Goal: Find specific page/section: Find specific page/section

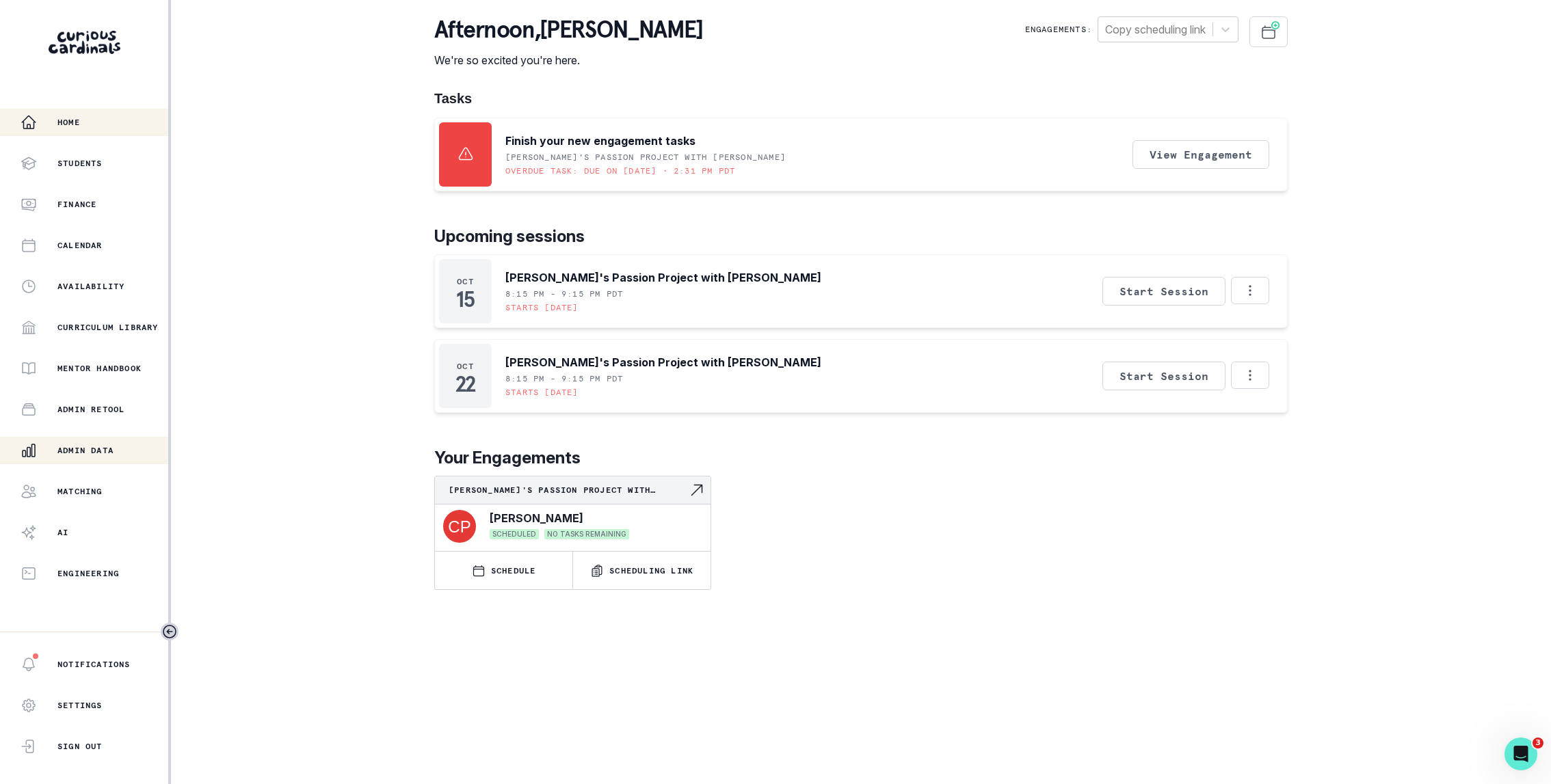
click at [86, 454] on p "Admin Data" at bounding box center [85, 451] width 56 height 11
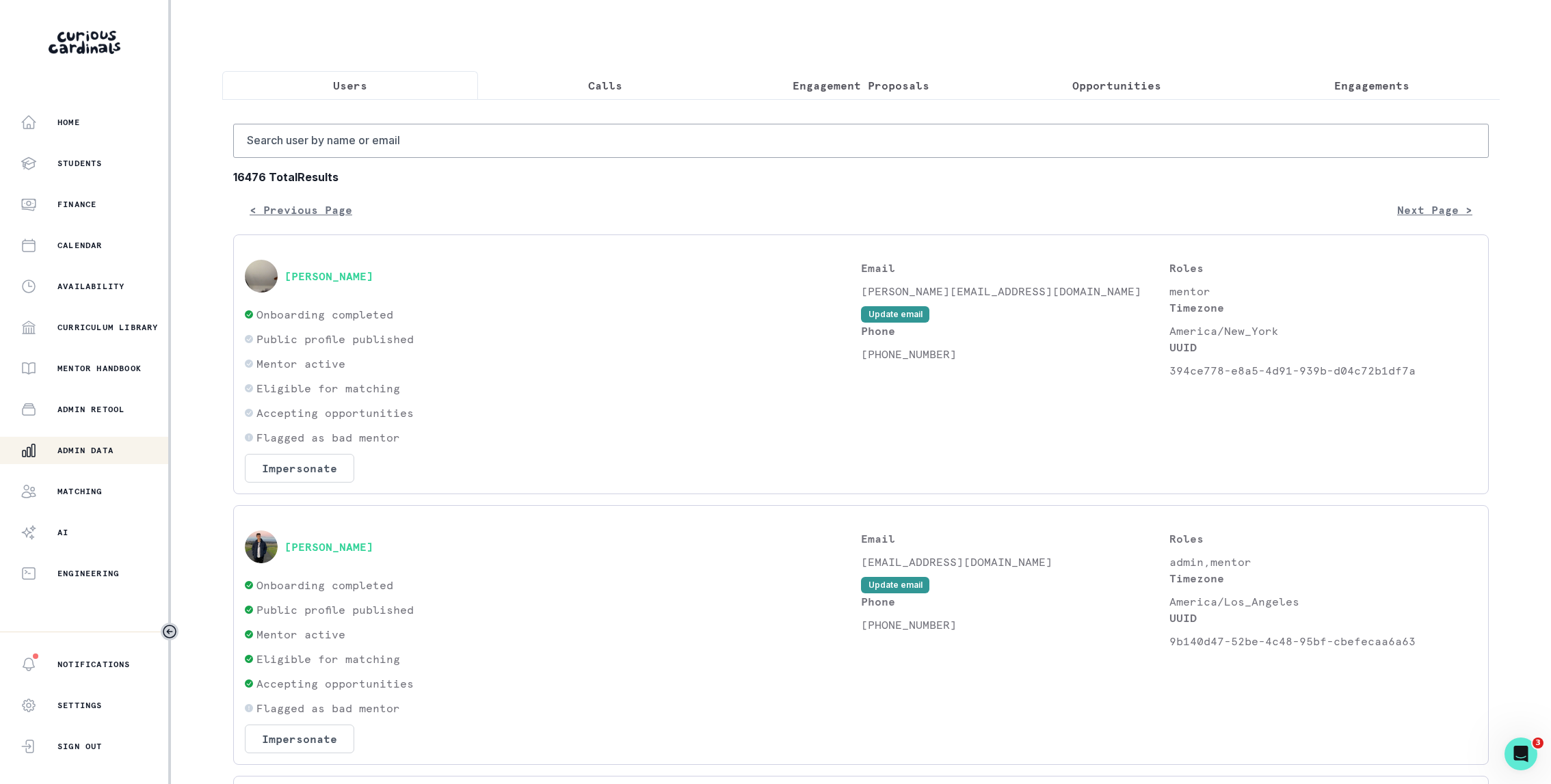
click at [473, 149] on input "Search user by name or email" at bounding box center [861, 140] width 1256 height 34
type input "[PERSON_NAME]"
click at [340, 139] on input "[PERSON_NAME]" at bounding box center [861, 140] width 1256 height 34
type input "pranavs"
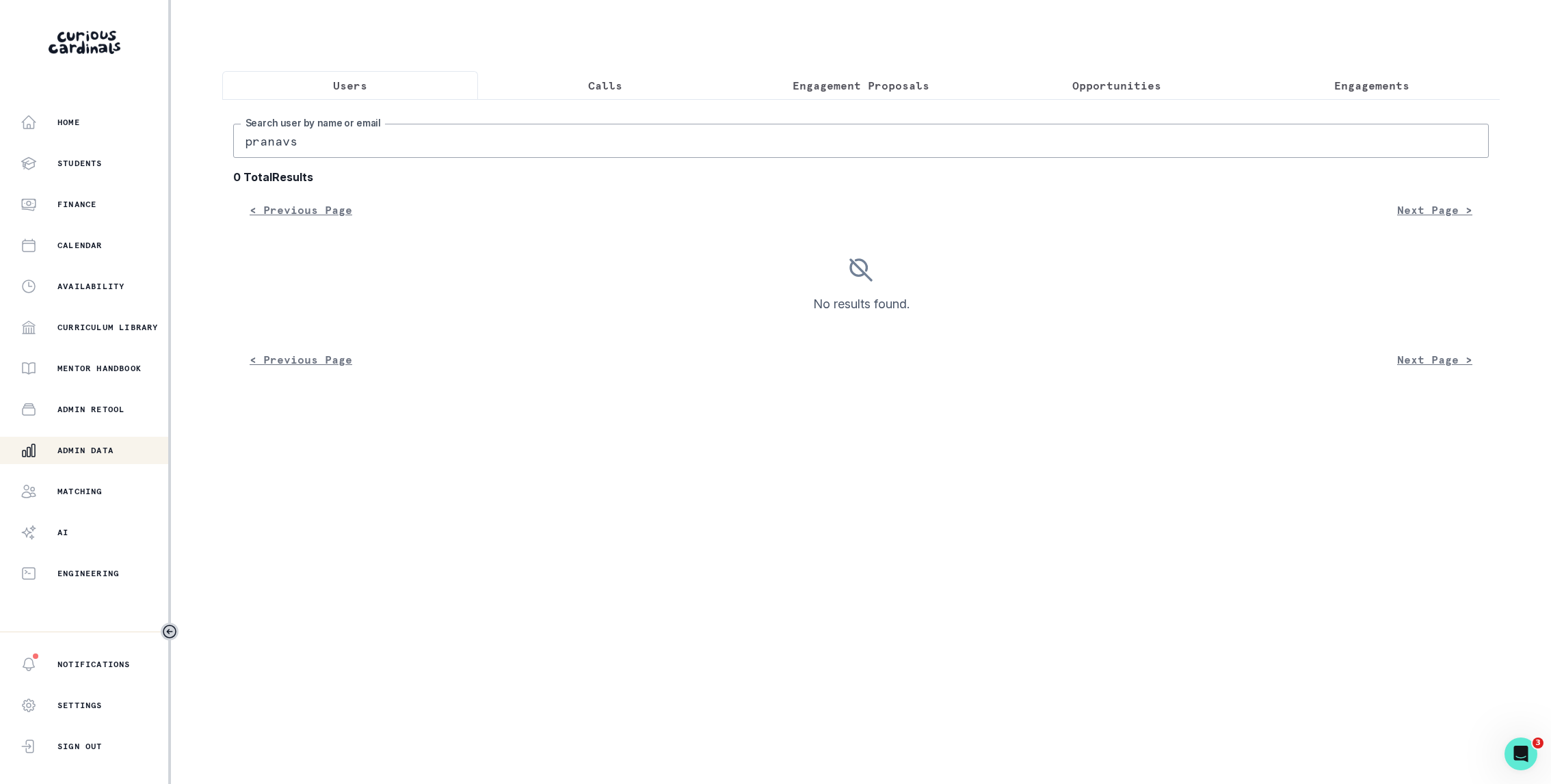
click at [329, 145] on input "pranavs" at bounding box center [861, 140] width 1256 height 34
type input "[PERSON_NAME]"
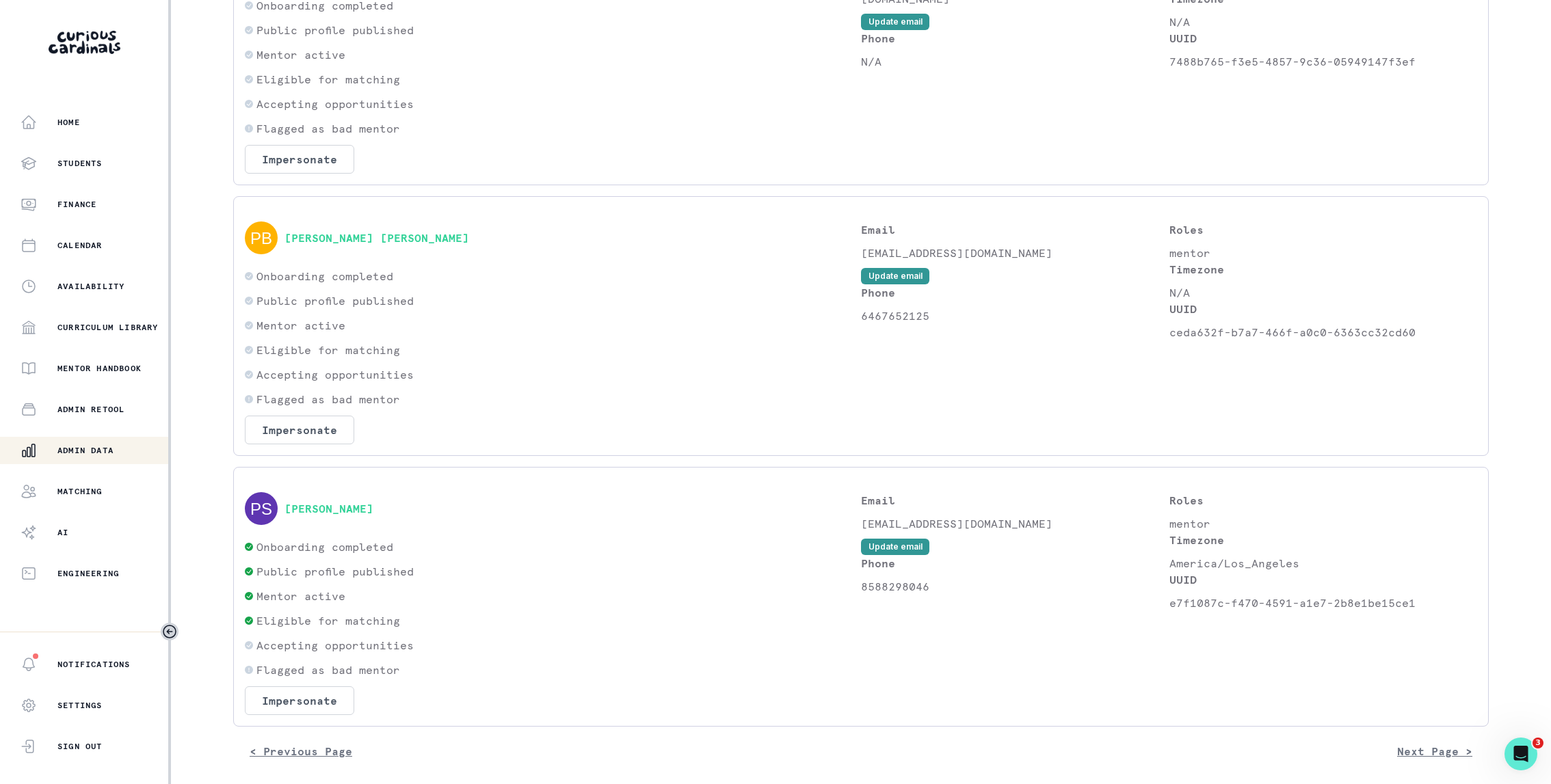
scroll to position [2094, 0]
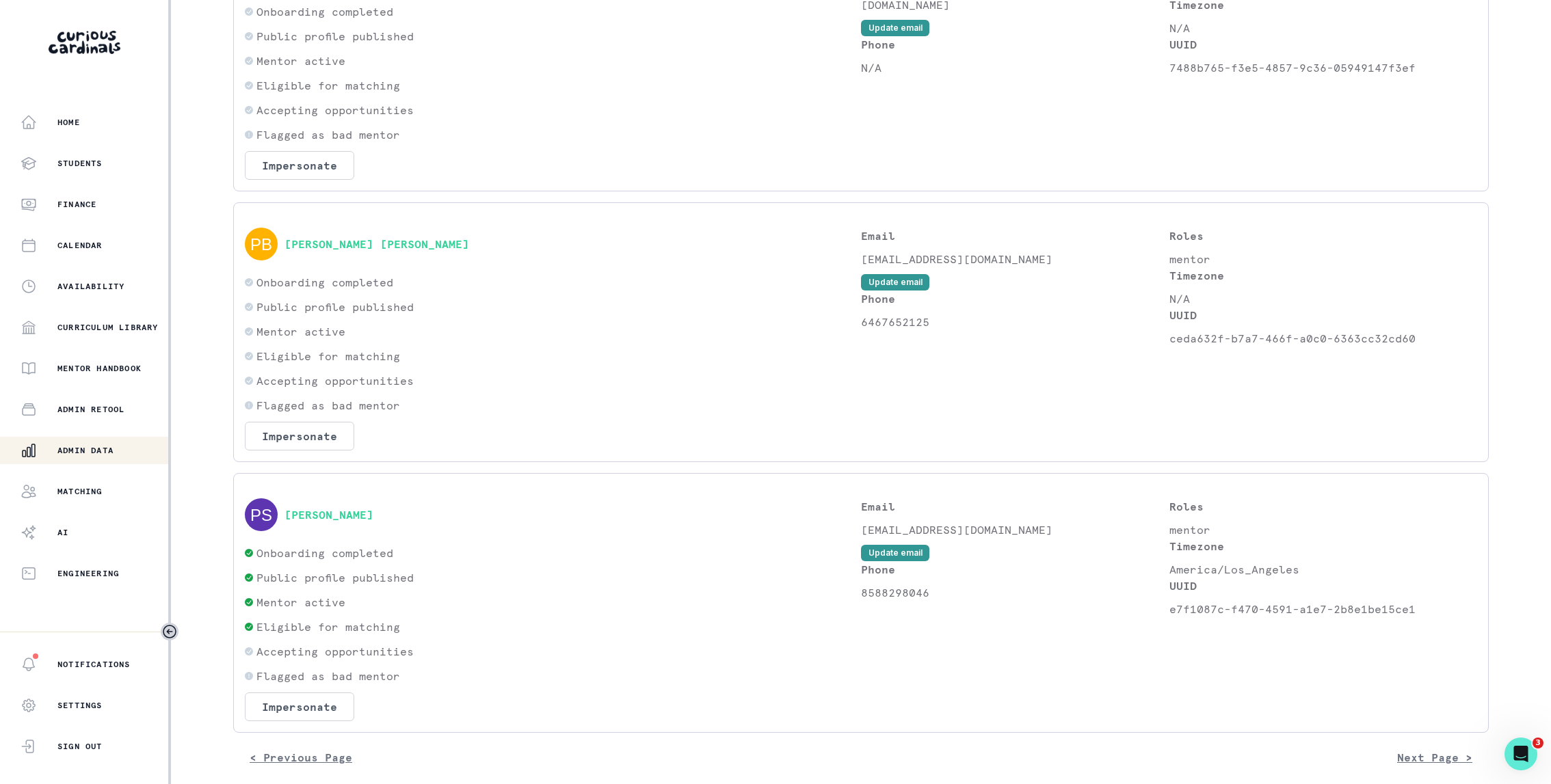
click at [342, 499] on div "[PERSON_NAME]" at bounding box center [553, 514] width 616 height 33
click at [342, 514] on button "[PERSON_NAME]" at bounding box center [329, 514] width 89 height 14
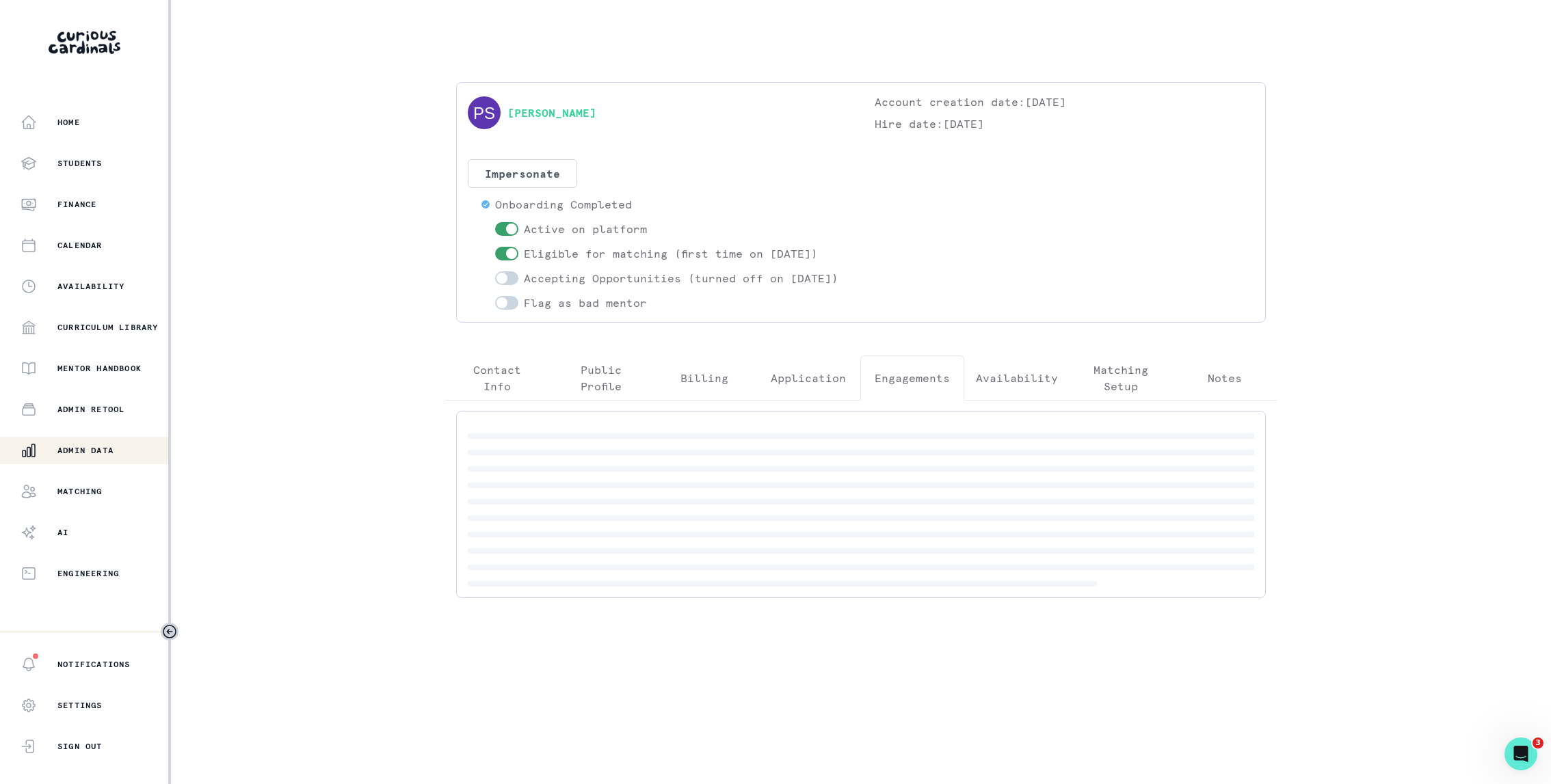
click at [895, 386] on p "Engagements" at bounding box center [912, 378] width 75 height 16
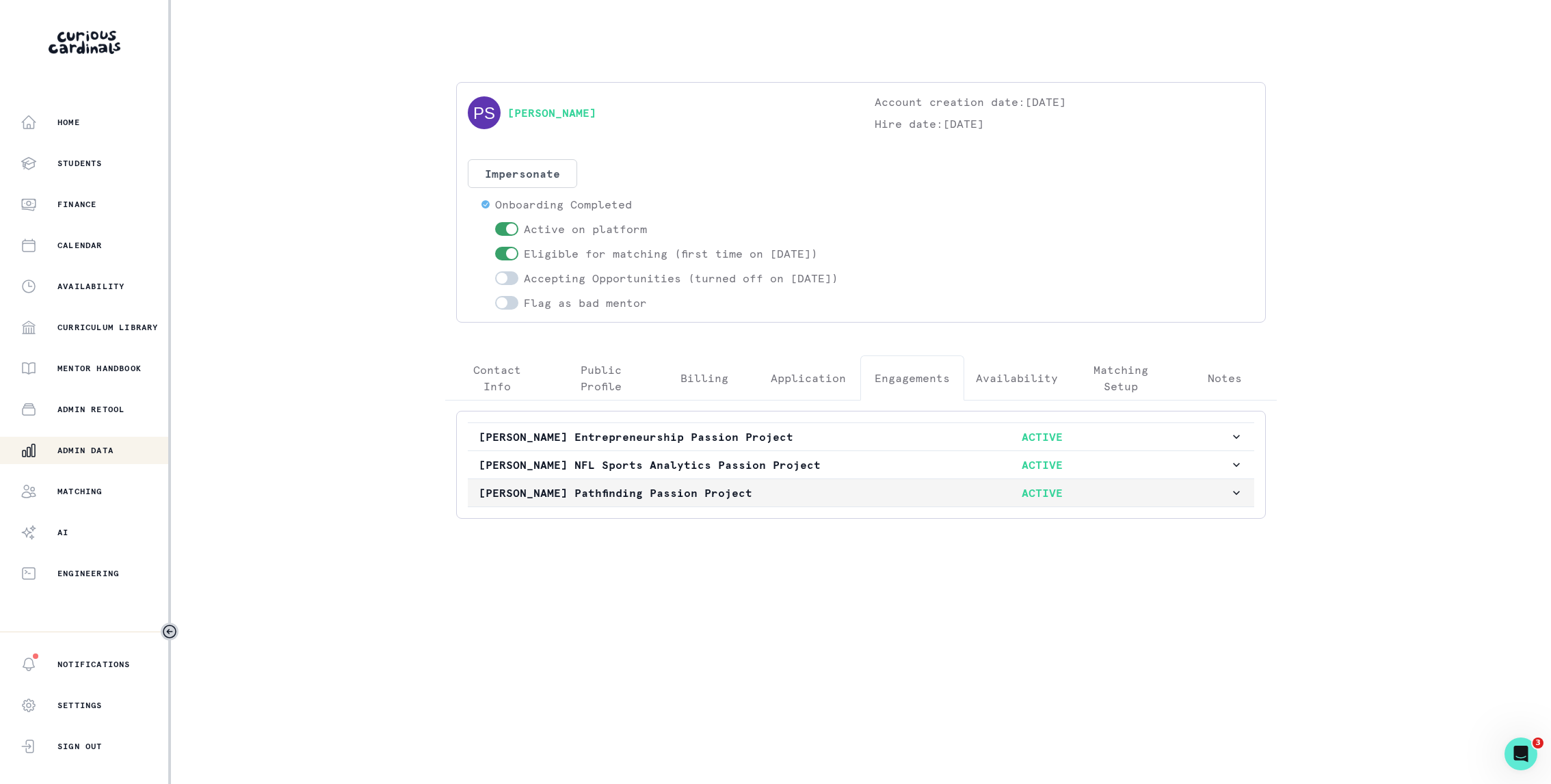
click at [860, 501] on p "ACTIVE" at bounding box center [1042, 493] width 376 height 16
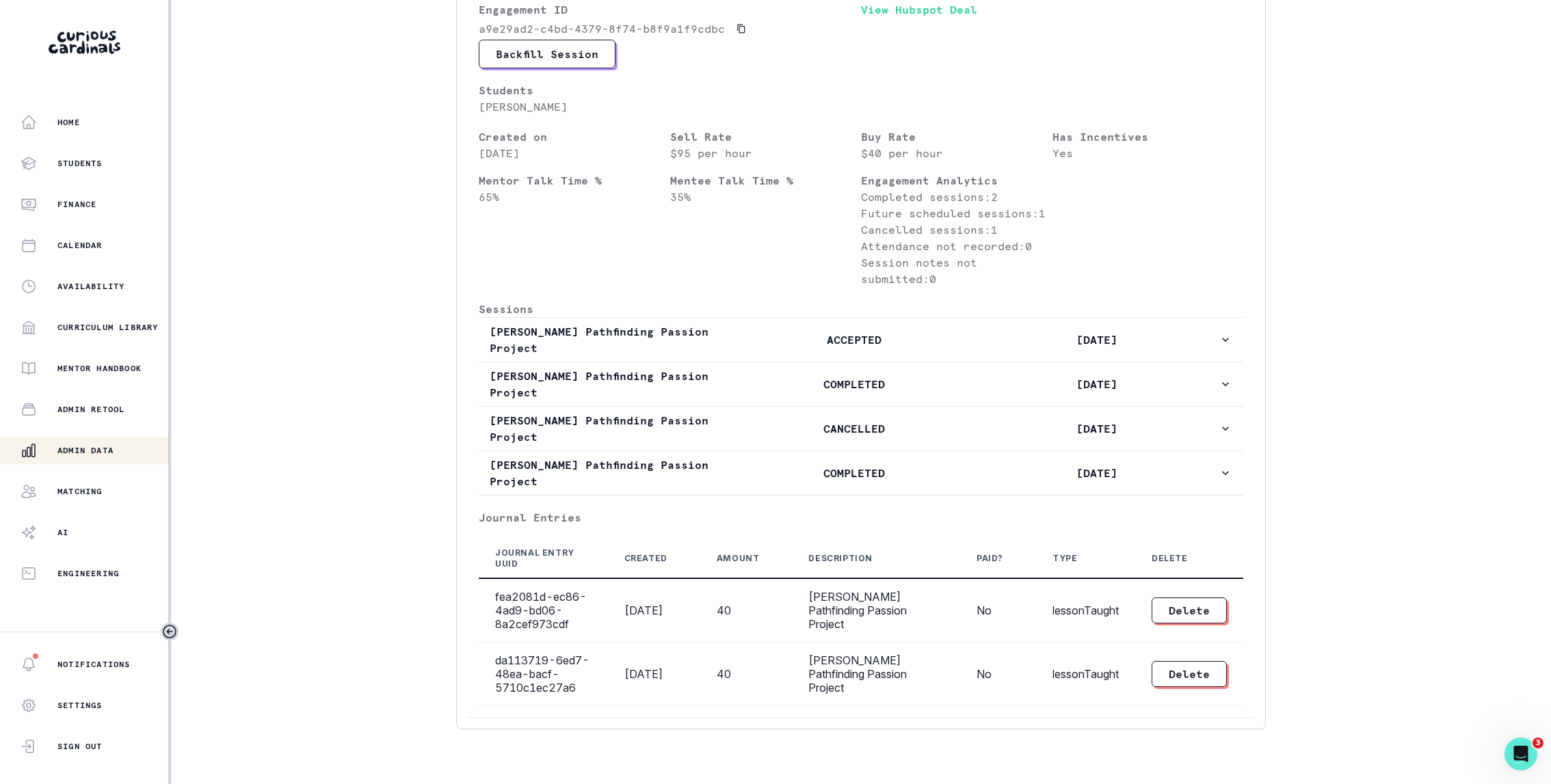
scroll to position [569, 0]
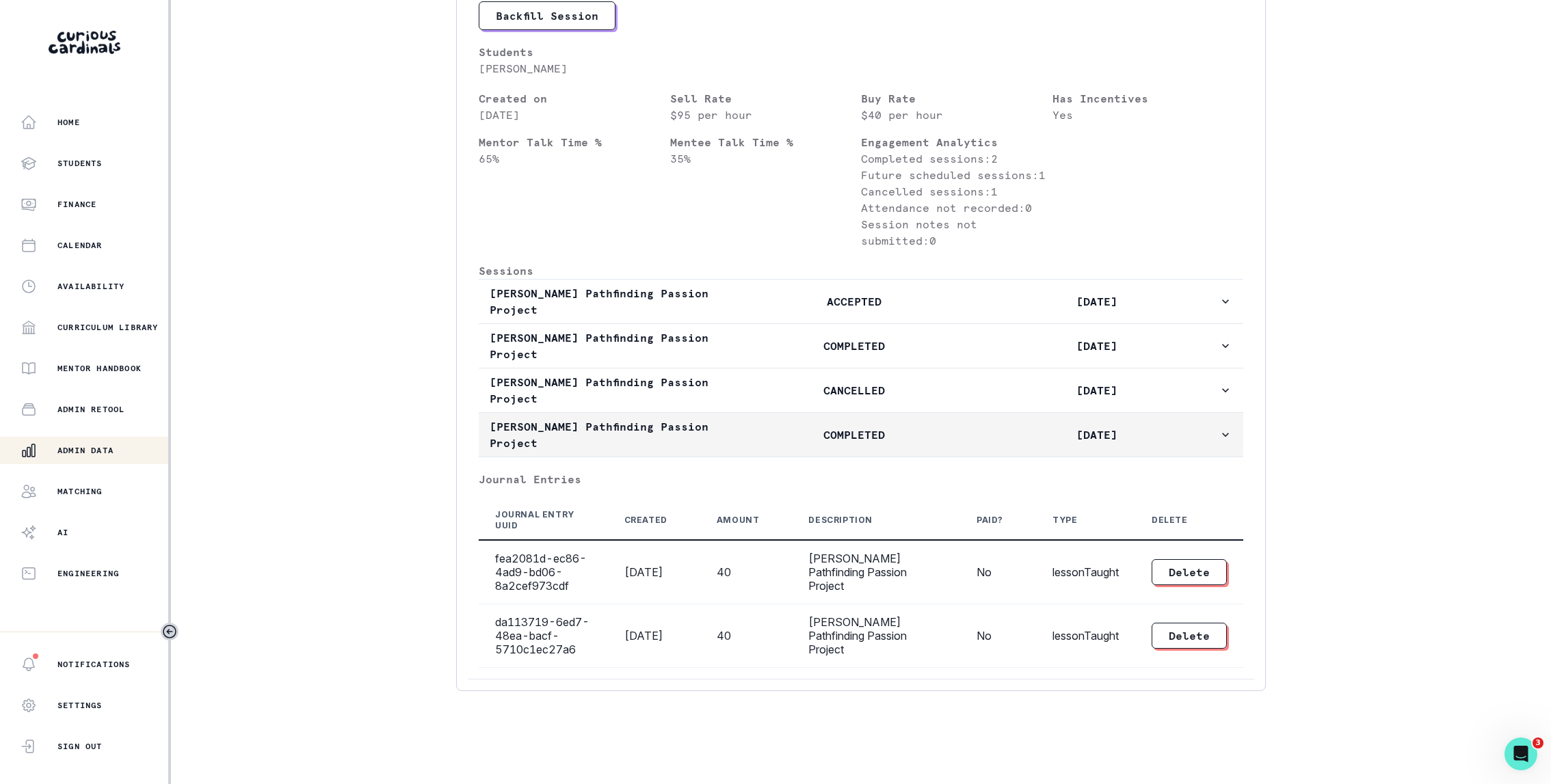
click at [838, 430] on p "COMPLETED" at bounding box center [854, 434] width 243 height 16
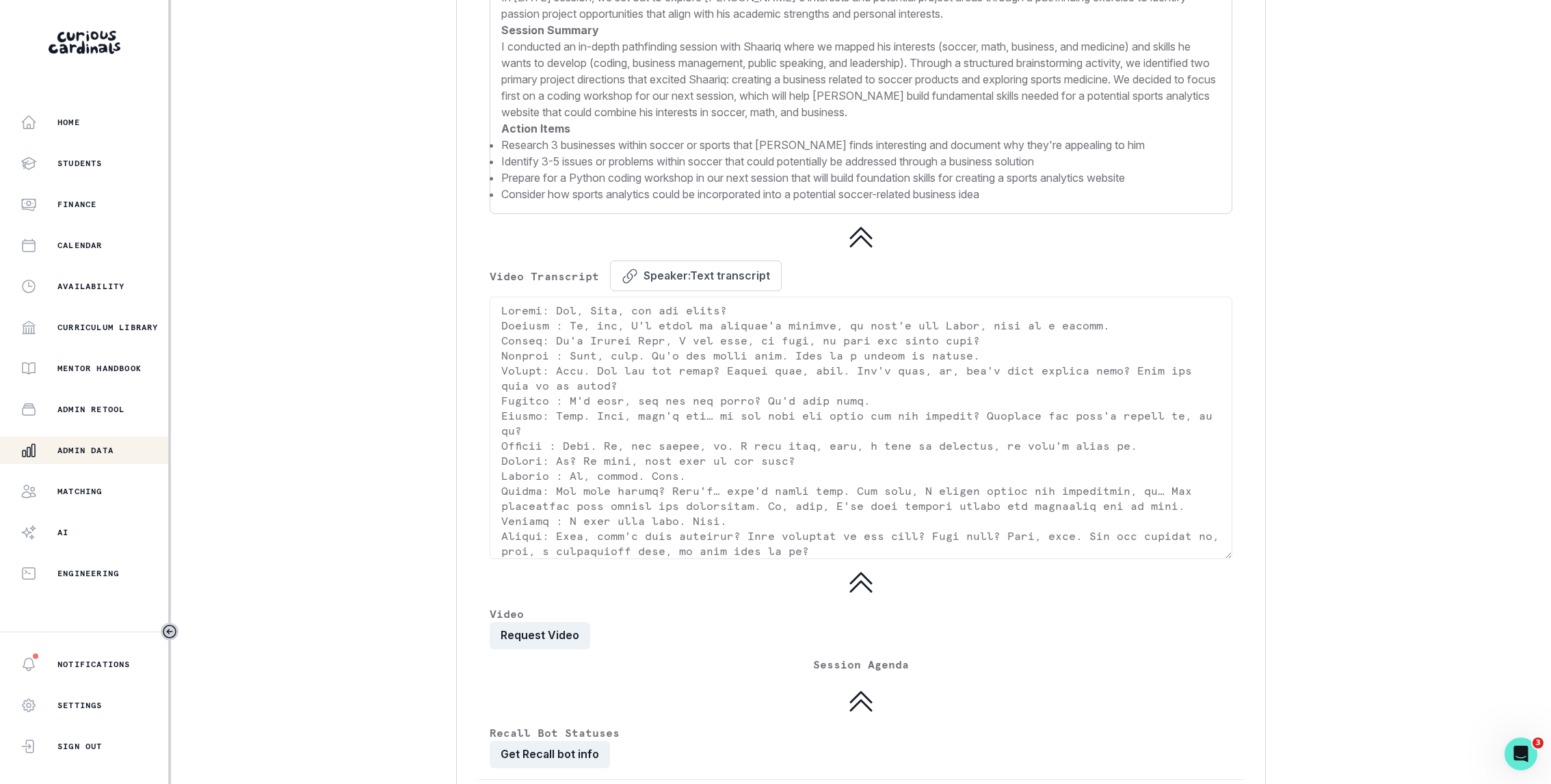
scroll to position [2242, 0]
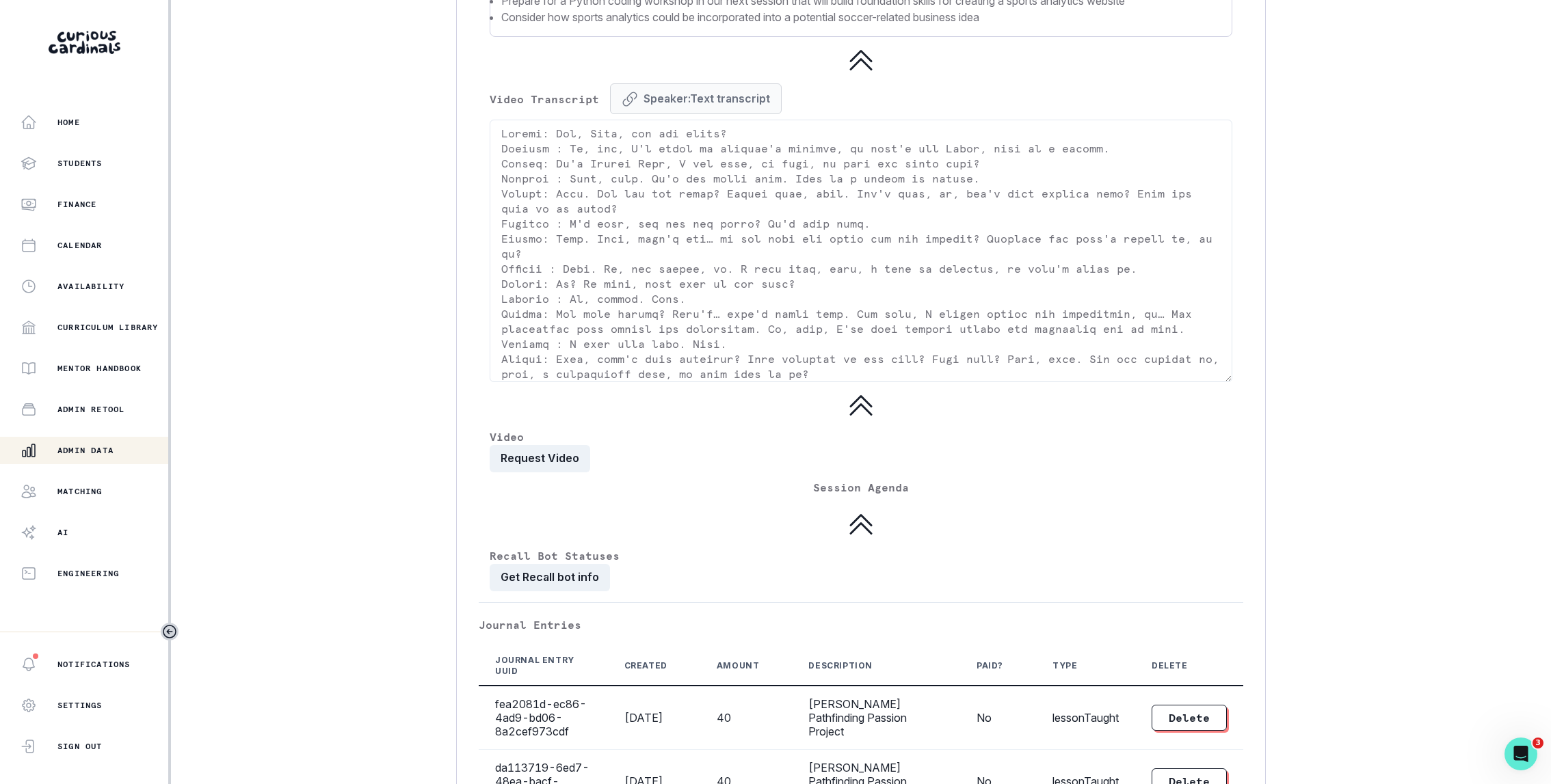
click at [649, 109] on button "Speaker:Text transcript" at bounding box center [696, 99] width 172 height 31
